Goal: Use online tool/utility: Use online tool/utility

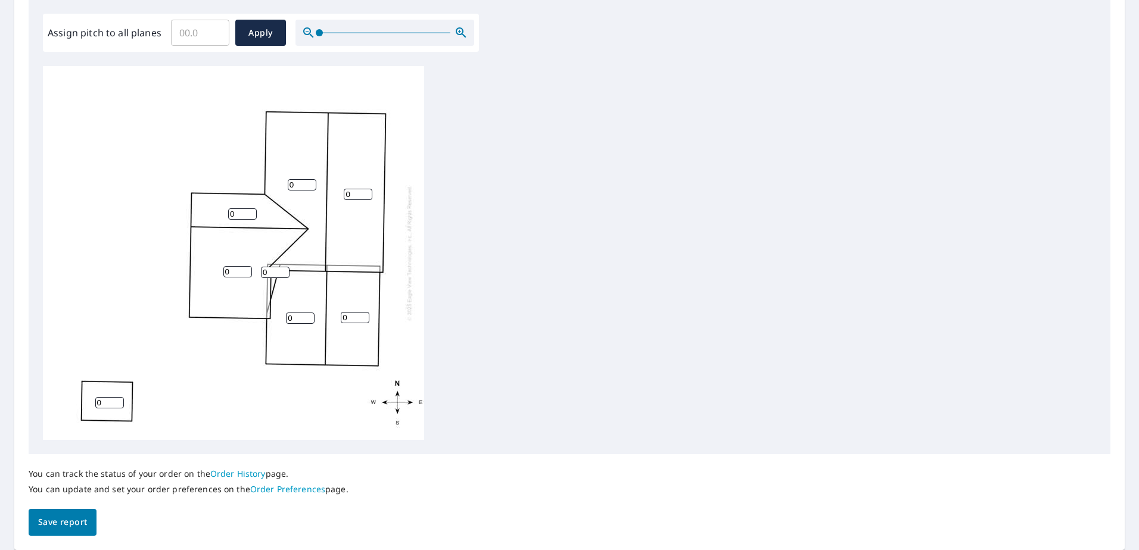
scroll to position [357, 0]
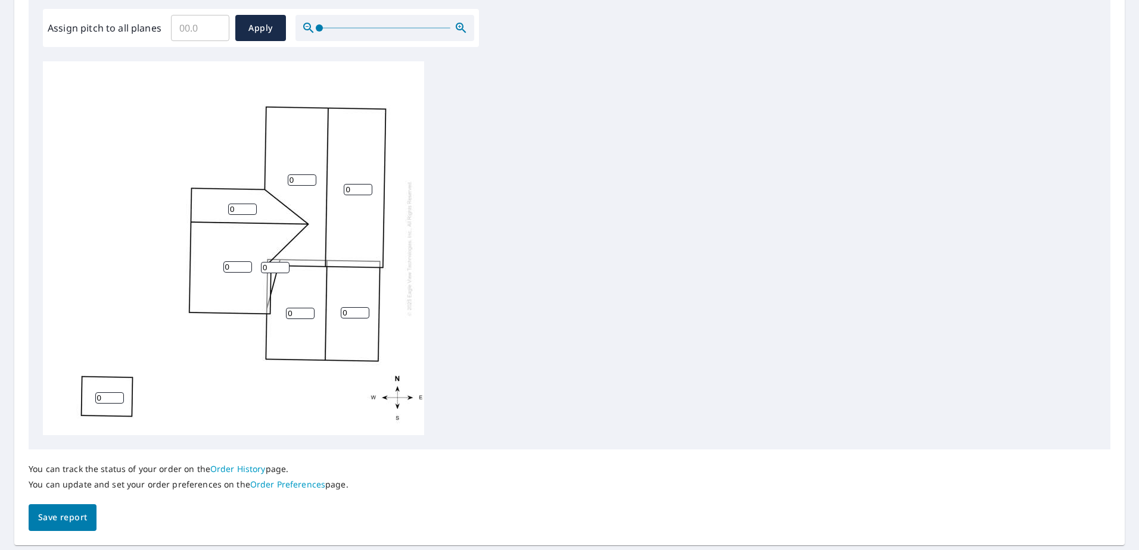
click at [301, 180] on input "0" at bounding box center [302, 179] width 29 height 11
type input "6"
click at [353, 195] on div "0 6 0 0 0 0 0 0" at bounding box center [233, 248] width 381 height 374
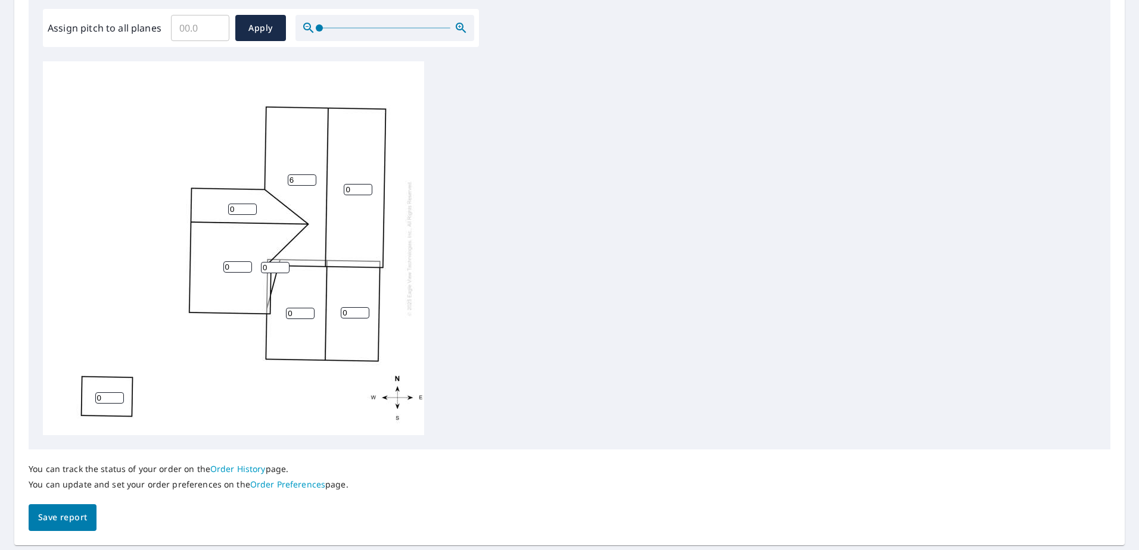
click at [354, 191] on input "0" at bounding box center [358, 189] width 29 height 11
drag, startPoint x: 352, startPoint y: 191, endPoint x: 326, endPoint y: 191, distance: 26.2
click at [326, 191] on div "06 6 0 0 0 0 0 0" at bounding box center [233, 248] width 381 height 374
drag, startPoint x: 357, startPoint y: 186, endPoint x: 325, endPoint y: 186, distance: 32.2
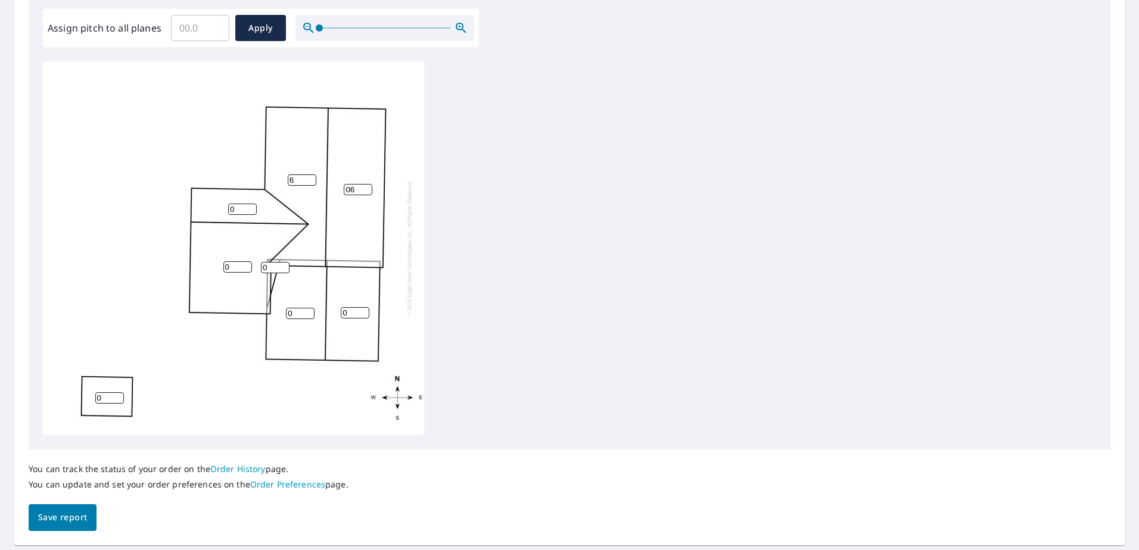
click at [325, 186] on div "06 6 0 0 0 0 0 0" at bounding box center [233, 248] width 381 height 374
type input "6"
drag, startPoint x: 240, startPoint y: 213, endPoint x: 198, endPoint y: 213, distance: 42.3
click at [198, 213] on div "6 6 0 0 0 0 0 0" at bounding box center [233, 248] width 381 height 374
type input "6"
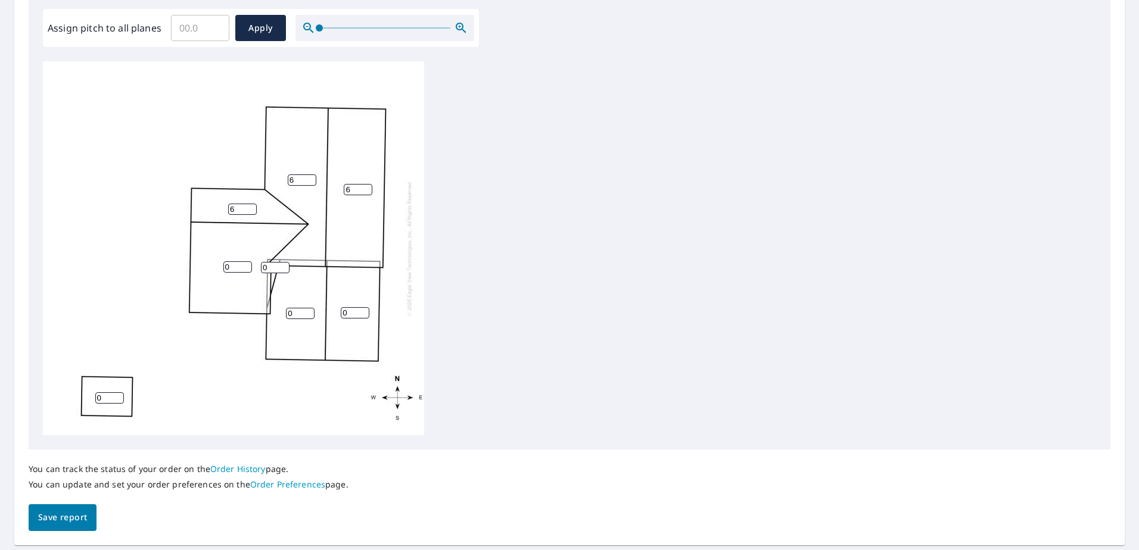
drag, startPoint x: 230, startPoint y: 267, endPoint x: 197, endPoint y: 266, distance: 33.4
click at [197, 266] on div "6 6 0 0 0 6 0 0" at bounding box center [233, 248] width 381 height 374
type input "6"
click at [298, 313] on input "0" at bounding box center [300, 313] width 29 height 11
drag, startPoint x: 301, startPoint y: 311, endPoint x: 232, endPoint y: 311, distance: 68.5
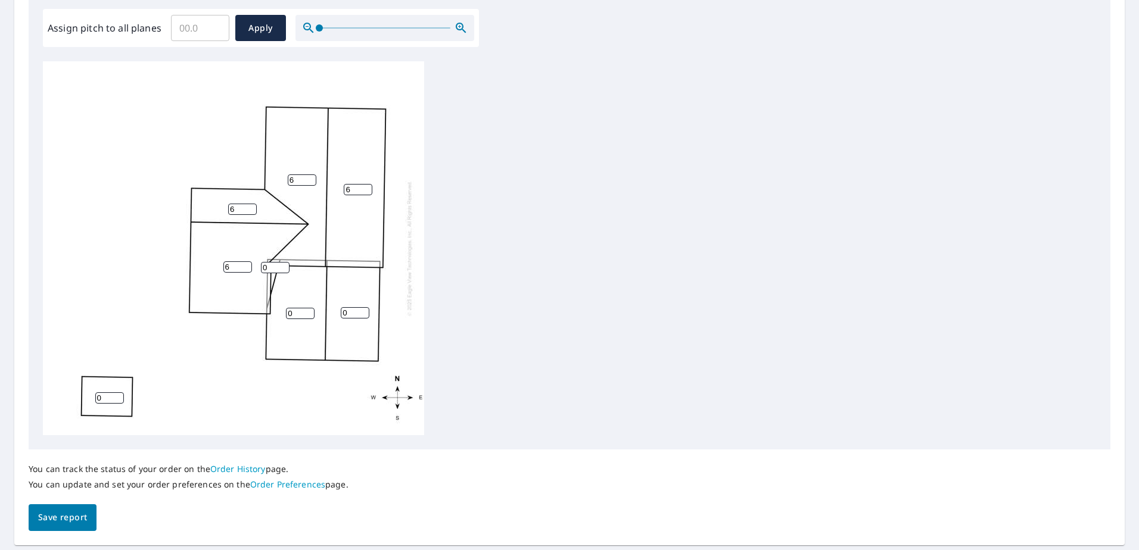
click at [232, 311] on div "6 6 6 0 0 6 0 0" at bounding box center [233, 248] width 381 height 374
type input "6"
drag, startPoint x: 356, startPoint y: 313, endPoint x: 317, endPoint y: 313, distance: 38.7
click at [317, 313] on div "6 6 6 6 0 6 0 0" at bounding box center [233, 248] width 381 height 374
type input "6"
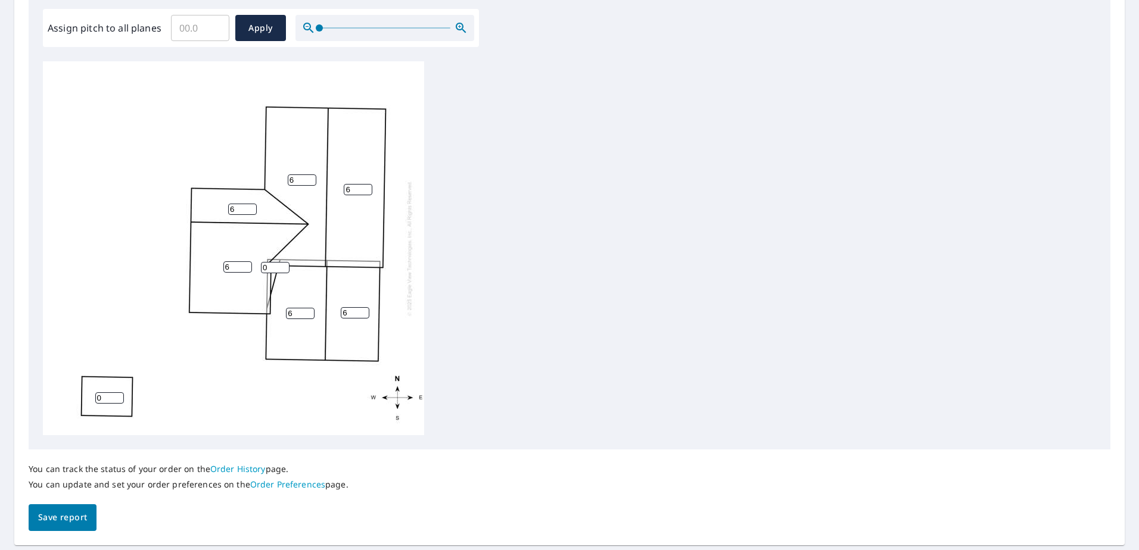
click at [525, 260] on div "6 6 6 6 6 6 0 0" at bounding box center [569, 248] width 1053 height 374
drag, startPoint x: 300, startPoint y: 183, endPoint x: 279, endPoint y: 183, distance: 21.4
click at [279, 183] on div "6 6 6 6 6 6 0 0" at bounding box center [233, 248] width 381 height 374
type input "4"
drag, startPoint x: 351, startPoint y: 190, endPoint x: 330, endPoint y: 191, distance: 20.9
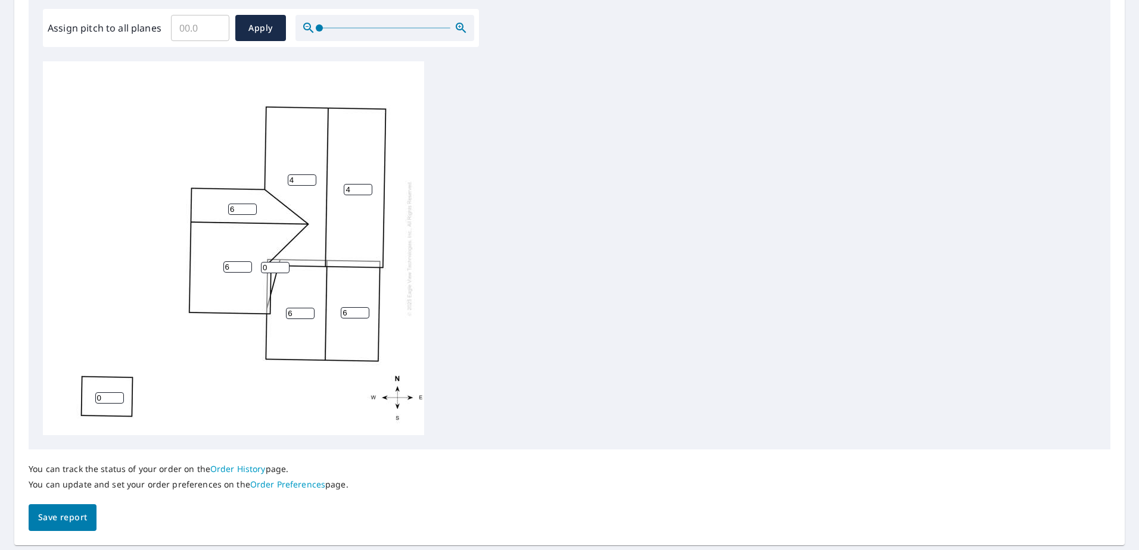
click at [330, 191] on div "4 4 6 6 6 6 0 0" at bounding box center [233, 248] width 381 height 374
type input "4"
click at [232, 208] on input "6" at bounding box center [242, 209] width 29 height 11
drag, startPoint x: 237, startPoint y: 207, endPoint x: 224, endPoint y: 211, distance: 13.7
click at [224, 211] on div "4 4 6 6 6 6 0 0" at bounding box center [233, 248] width 381 height 374
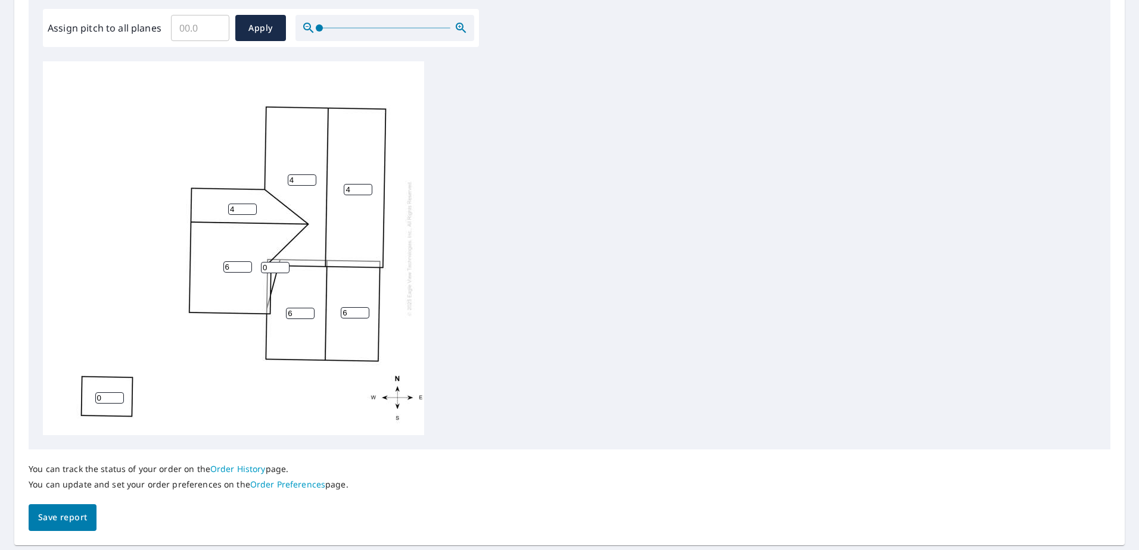
type input "4"
drag, startPoint x: 227, startPoint y: 268, endPoint x: 199, endPoint y: 268, distance: 28.0
click at [199, 268] on div "4 4 6 6 6 4 0 0" at bounding box center [233, 248] width 381 height 374
type input "4"
click at [301, 316] on input "6" at bounding box center [300, 313] width 29 height 11
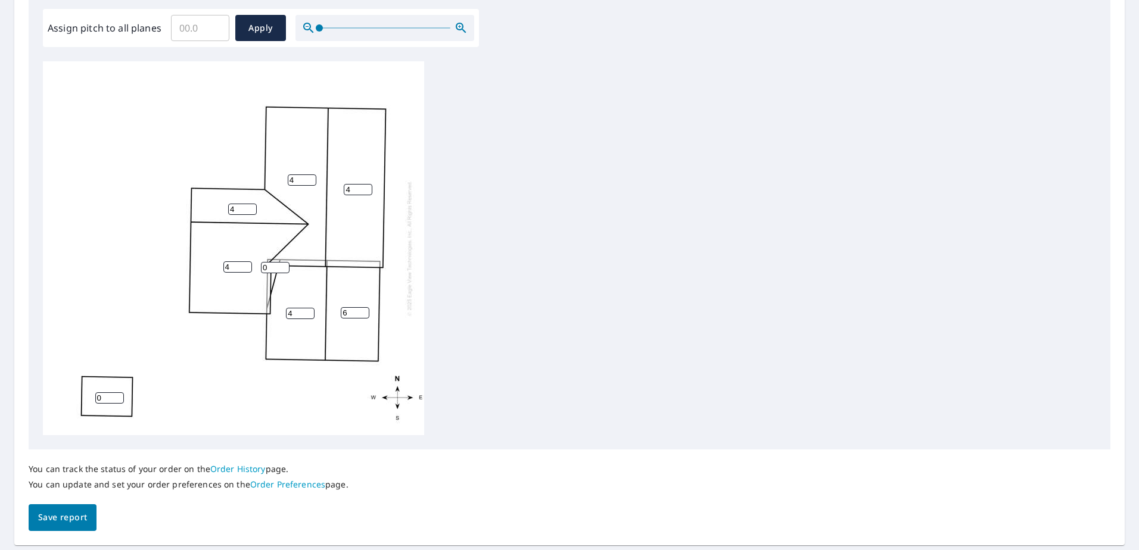
drag, startPoint x: 296, startPoint y: 313, endPoint x: 261, endPoint y: 312, distance: 34.5
click at [261, 312] on div "4 4 4 4 6 4 0 0" at bounding box center [233, 248] width 381 height 374
type input "4"
drag, startPoint x: 359, startPoint y: 311, endPoint x: 321, endPoint y: 313, distance: 38.1
click at [341, 313] on input "94" at bounding box center [355, 312] width 29 height 11
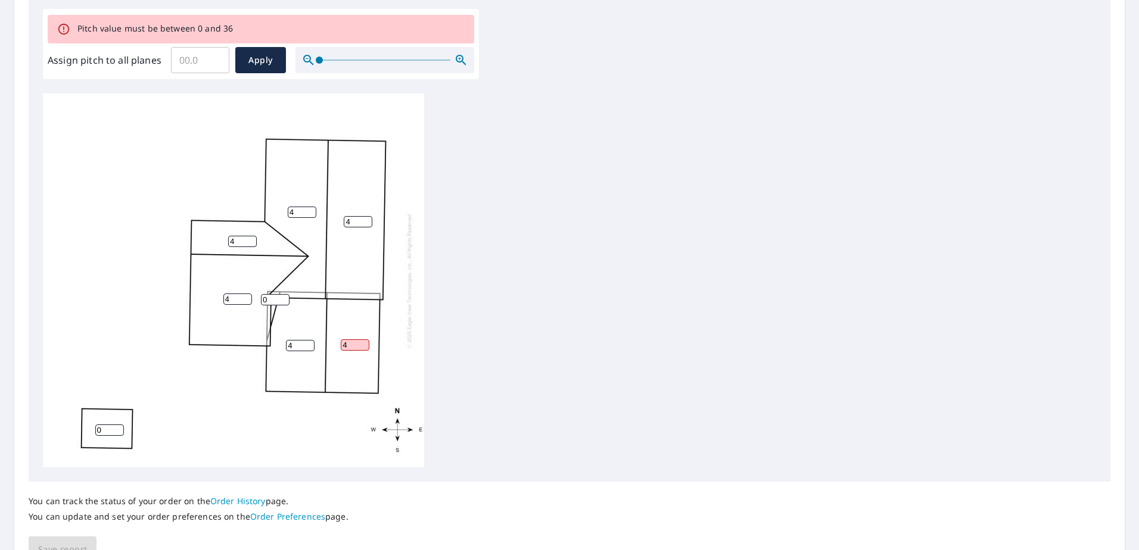
drag, startPoint x: 354, startPoint y: 342, endPoint x: 316, endPoint y: 342, distance: 38.1
click at [316, 342] on div "4 4 4 4 4 4 0 0" at bounding box center [233, 280] width 381 height 374
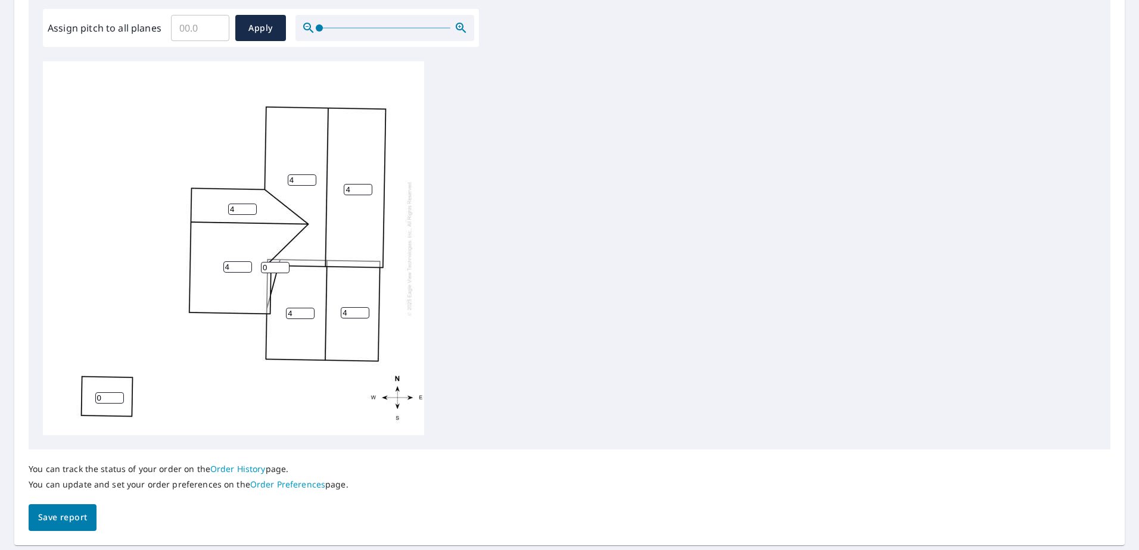
type input "4"
click at [470, 255] on div "4 4 4 4 4 4 0 0" at bounding box center [569, 248] width 1053 height 374
drag, startPoint x: 272, startPoint y: 270, endPoint x: 261, endPoint y: 270, distance: 11.3
click at [261, 270] on input "0" at bounding box center [275, 267] width 29 height 11
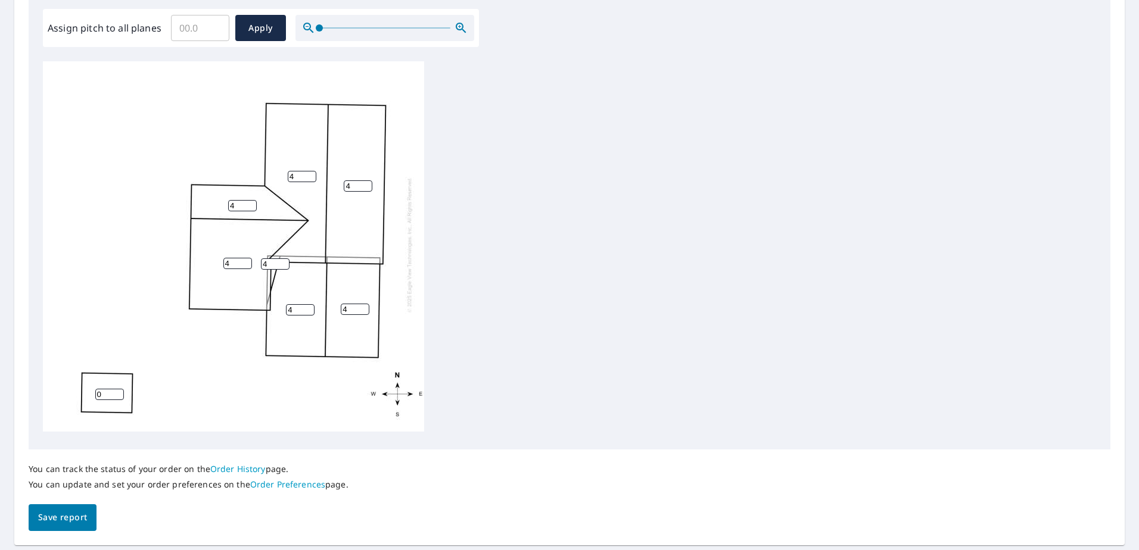
type input "4"
drag, startPoint x: 105, startPoint y: 386, endPoint x: 88, endPoint y: 386, distance: 17.9
click at [88, 386] on div "4 4 4 4 4 4 0 4" at bounding box center [233, 245] width 381 height 374
type input "4"
click at [53, 511] on span "Save report" at bounding box center [62, 517] width 49 height 15
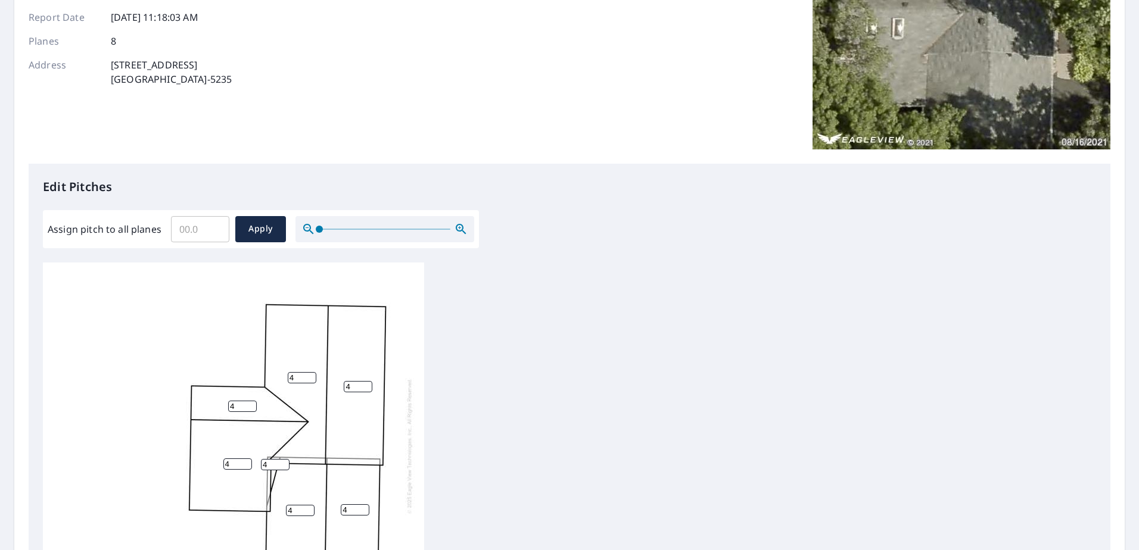
scroll to position [0, 0]
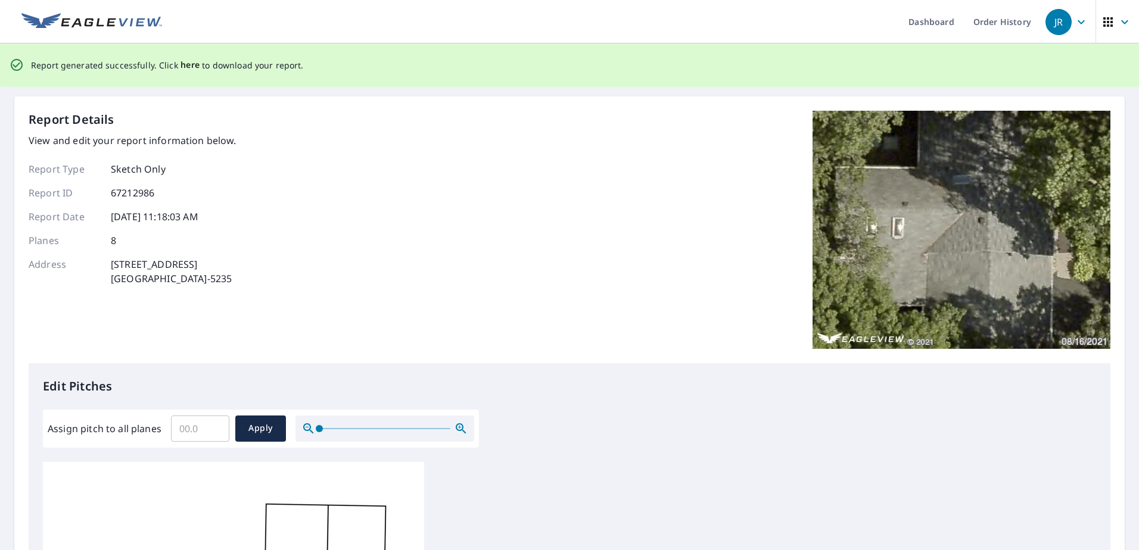
click at [185, 68] on span "here" at bounding box center [190, 65] width 20 height 15
